Goal: Task Accomplishment & Management: Manage account settings

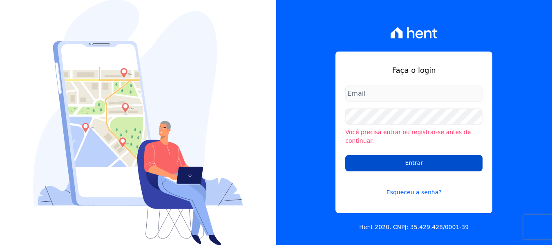
type input "[PERSON_NAME][EMAIL_ADDRESS][DOMAIN_NAME]"
click at [358, 160] on input "Entrar" at bounding box center [413, 163] width 137 height 16
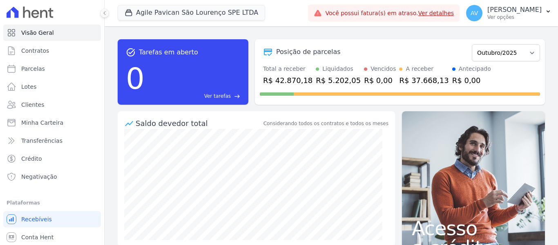
click at [447, 15] on link "Ver detalhes" at bounding box center [436, 13] width 36 height 7
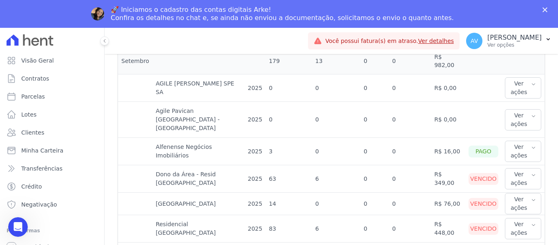
scroll to position [531, 0]
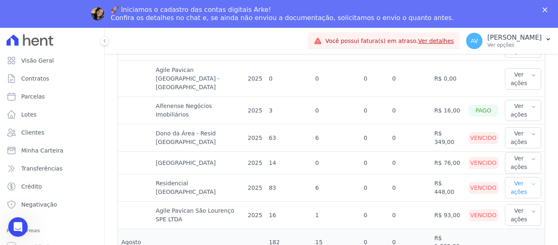
click at [513, 177] on button "Ver ações" at bounding box center [523, 187] width 36 height 21
click at [514, 210] on link "Ver boleto" at bounding box center [538, 214] width 60 height 9
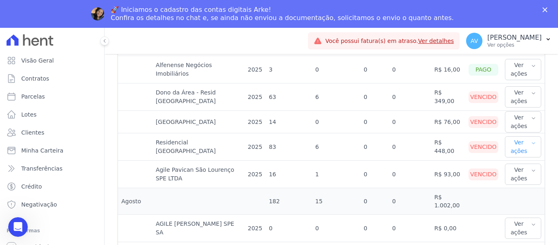
click at [531, 140] on icon "button" at bounding box center [533, 143] width 5 height 7
click at [531, 167] on icon "button" at bounding box center [533, 170] width 5 height 7
click at [521, 197] on link "Ver boleto" at bounding box center [538, 201] width 60 height 9
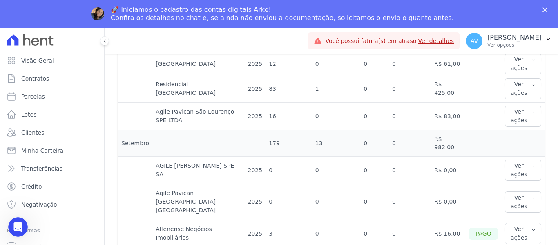
scroll to position [409, 0]
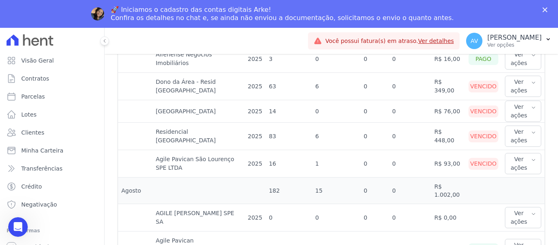
scroll to position [572, 0]
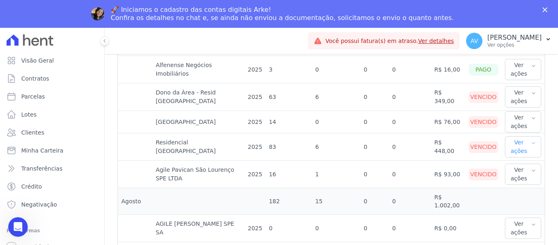
click at [510, 136] on button "Ver ações" at bounding box center [523, 146] width 36 height 21
click at [509, 169] on link "Ver boleto" at bounding box center [538, 173] width 60 height 9
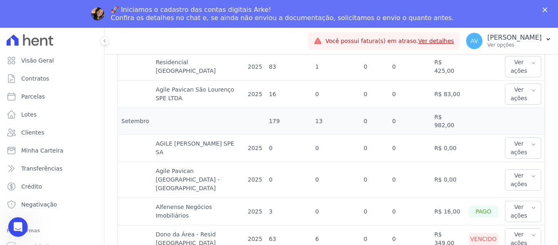
scroll to position [531, 0]
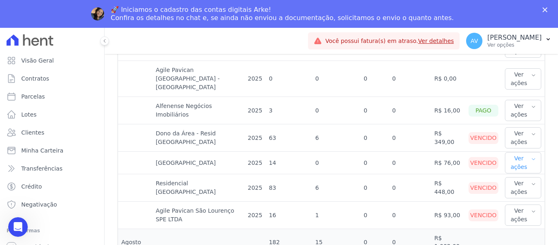
click at [511, 152] on button "Ver ações" at bounding box center [523, 162] width 36 height 21
click at [513, 185] on link "Ver boleto" at bounding box center [538, 189] width 60 height 9
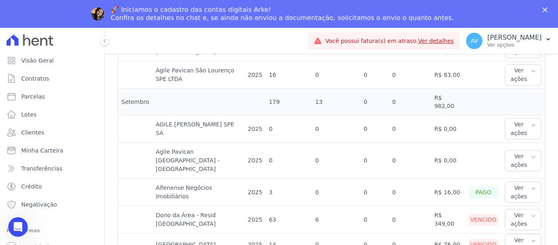
scroll to position [490, 0]
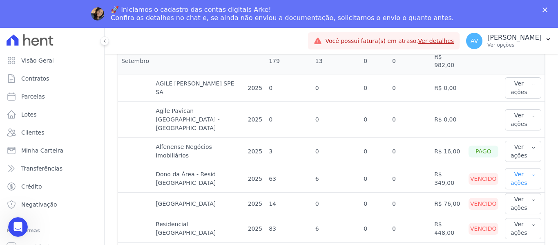
click at [519, 168] on button "Ver ações" at bounding box center [523, 178] width 36 height 21
click at [508, 201] on link "Ver boleto" at bounding box center [538, 205] width 60 height 9
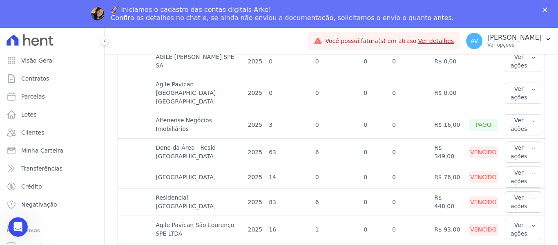
scroll to position [531, 0]
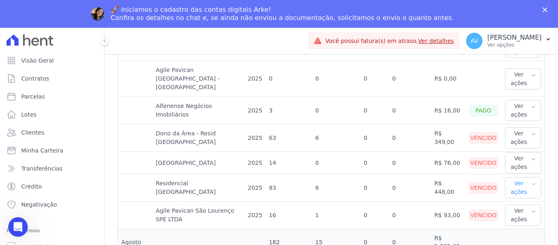
click at [522, 177] on button "Ver ações" at bounding box center [523, 187] width 36 height 21
click at [513, 210] on link "Ver boleto" at bounding box center [538, 214] width 60 height 9
